Goal: Task Accomplishment & Management: Use online tool/utility

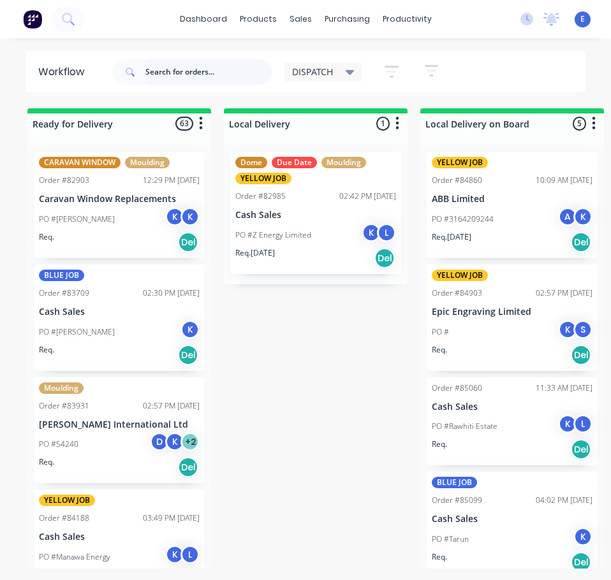
click at [179, 73] on input "text" at bounding box center [208, 72] width 126 height 26
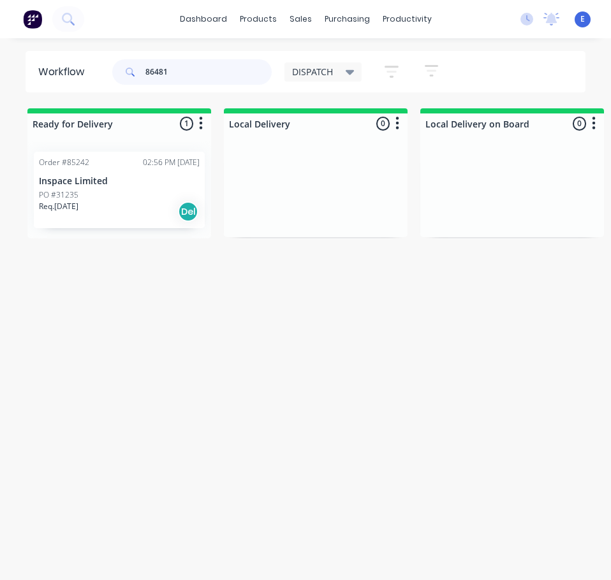
click at [106, 214] on div "Order #85242 02:56 PM [DATE] Inspace Limited PO #31235 Req. [DATE] Del" at bounding box center [119, 190] width 184 height 97
type input "86481"
click at [108, 216] on div "Req. [DATE] Del" at bounding box center [119, 212] width 161 height 22
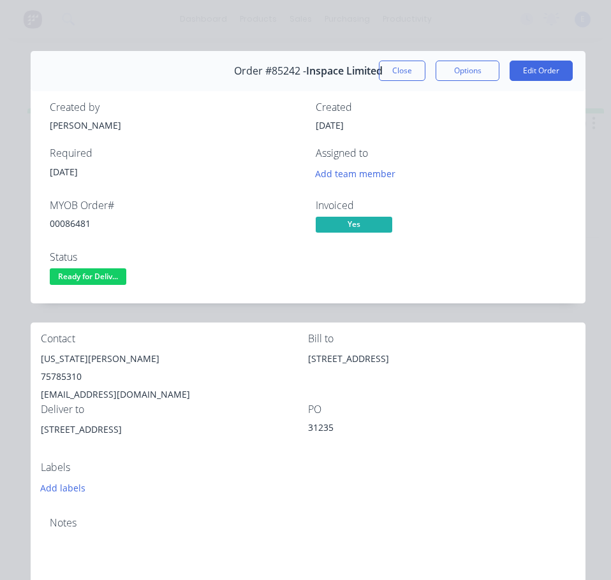
click at [80, 223] on div "00086481" at bounding box center [175, 223] width 251 height 13
copy div "00086481"
click at [97, 356] on div "[US_STATE][PERSON_NAME]" at bounding box center [174, 359] width 267 height 18
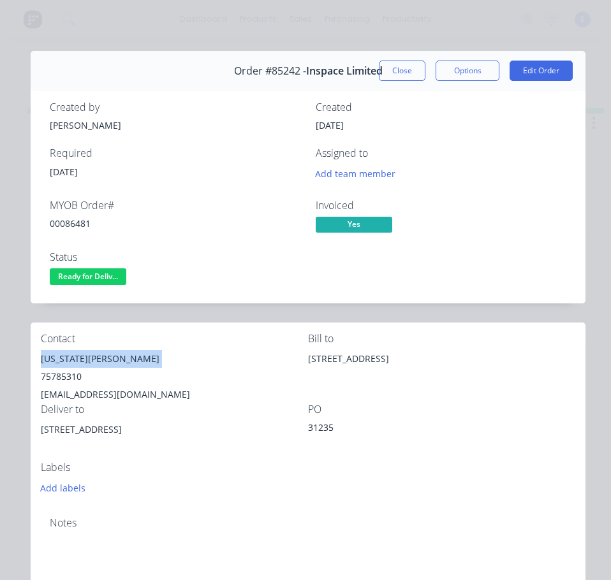
click at [97, 356] on div "[US_STATE][PERSON_NAME]" at bounding box center [174, 359] width 267 height 18
copy div "[US_STATE][PERSON_NAME]"
click at [69, 375] on div "75785310" at bounding box center [174, 377] width 267 height 18
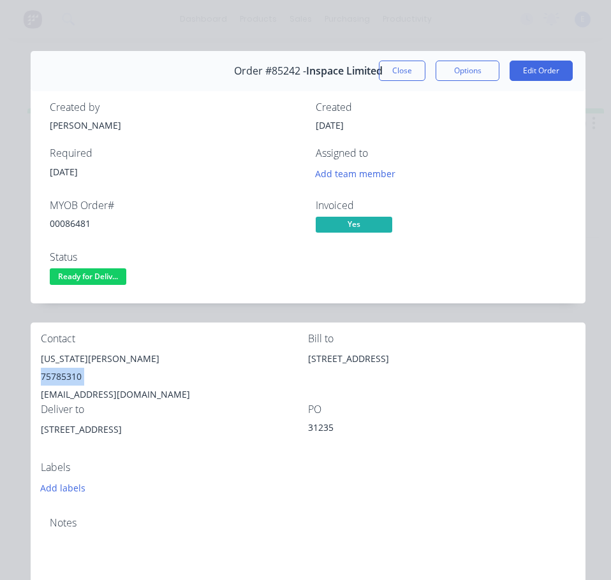
copy div "75785310"
click at [98, 395] on div "[EMAIL_ADDRESS][DOMAIN_NAME]" at bounding box center [174, 395] width 267 height 18
drag, startPoint x: 98, startPoint y: 395, endPoint x: 110, endPoint y: 398, distance: 11.8
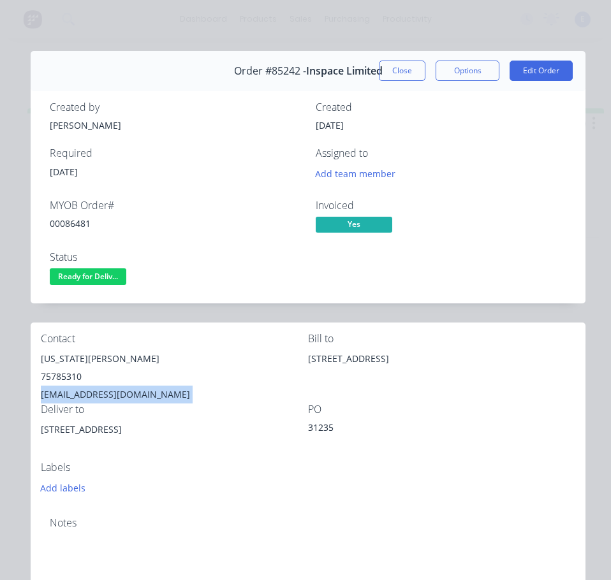
copy div "[EMAIL_ADDRESS][DOMAIN_NAME]"
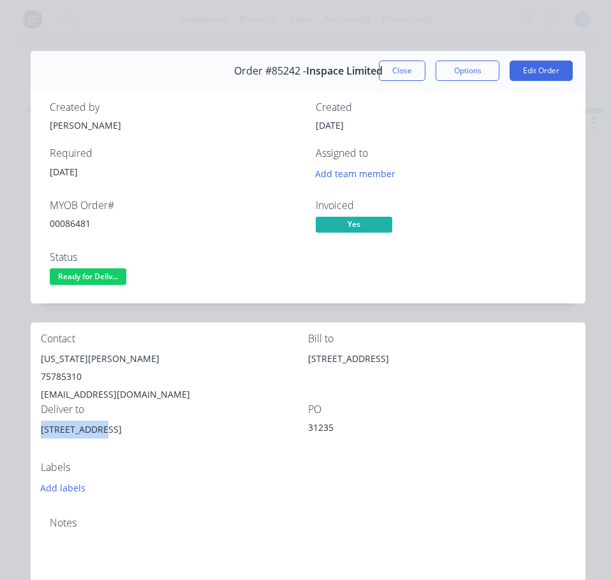
drag, startPoint x: 98, startPoint y: 433, endPoint x: 40, endPoint y: 428, distance: 57.6
click at [40, 428] on div "Contact [US_STATE][PERSON_NAME] [PHONE_NUMBER] [EMAIL_ADDRESS][DOMAIN_NAME] Bil…" at bounding box center [308, 415] width 555 height 184
copy div "[STREET_ADDRESS]"
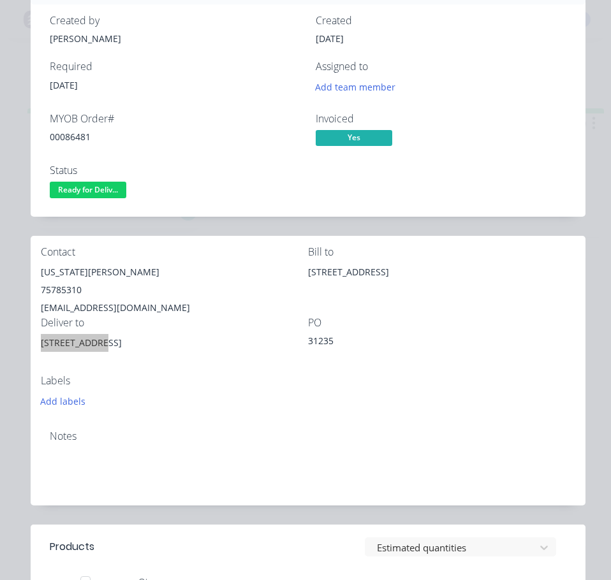
scroll to position [64, 0]
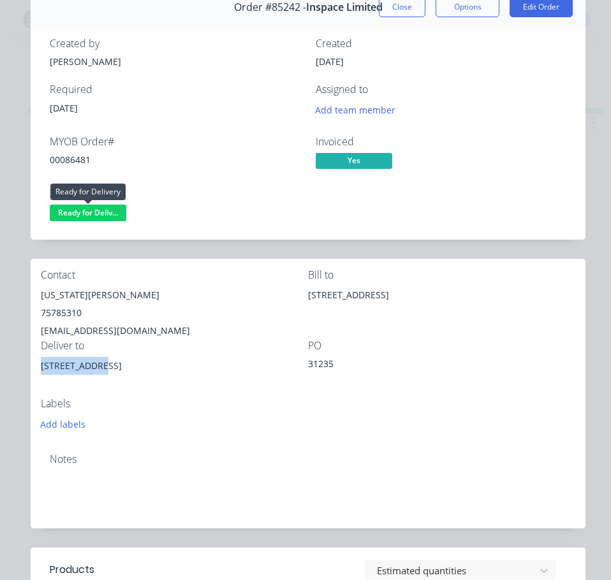
click at [82, 216] on span "Ready for Deliv..." at bounding box center [88, 213] width 77 height 16
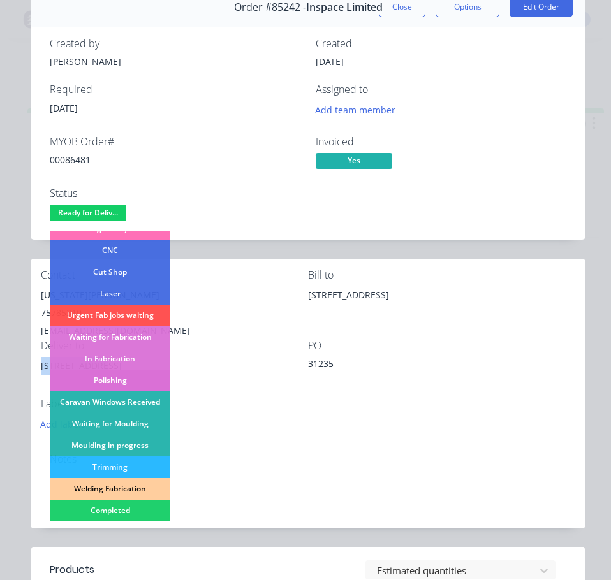
scroll to position [128, 0]
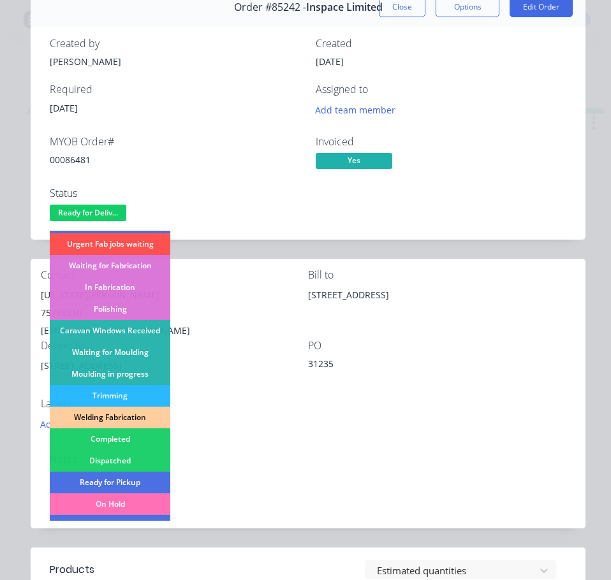
click at [131, 455] on div "Dispatched" at bounding box center [110, 461] width 121 height 22
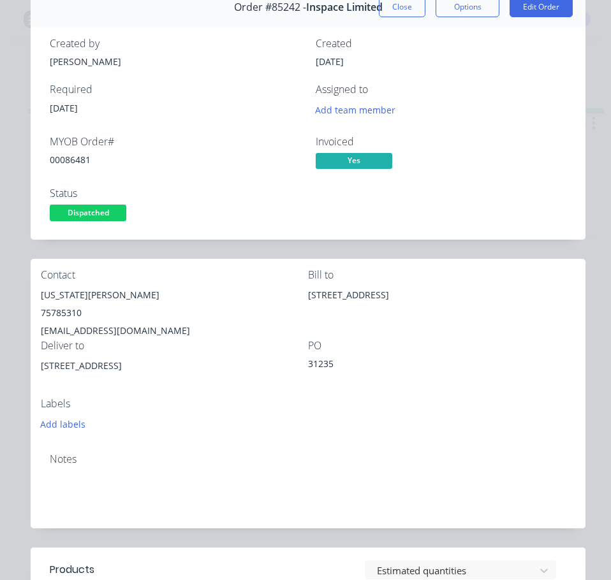
scroll to position [0, 0]
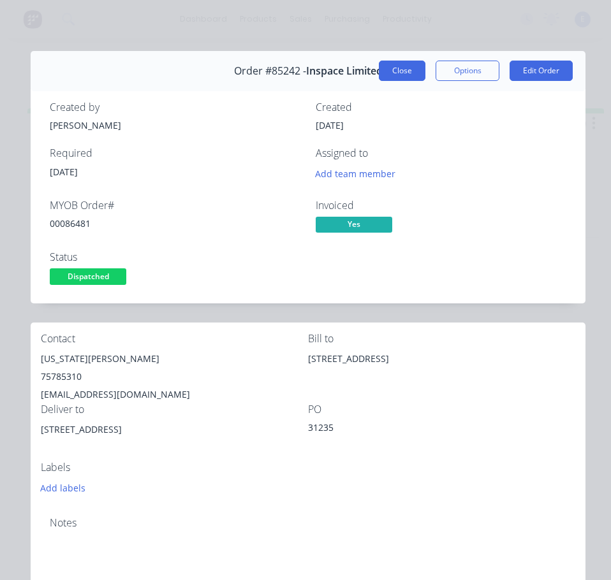
click at [403, 71] on button "Close" at bounding box center [402, 71] width 47 height 20
